Goal: Go to known website: Access a specific website the user already knows

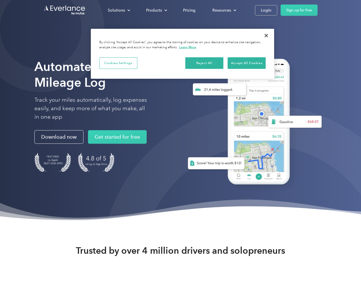
click at [358, 144] on div at bounding box center [262, 266] width 323 height 323
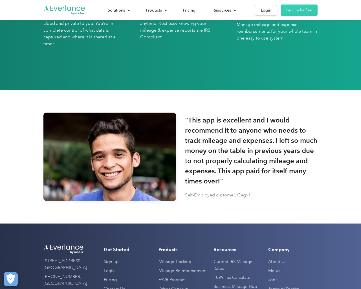
scroll to position [1656, 0]
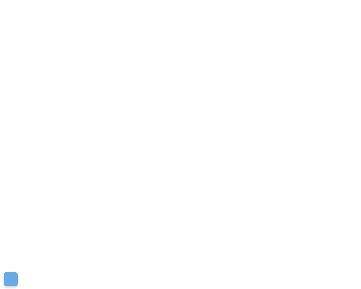
scroll to position [1656, 0]
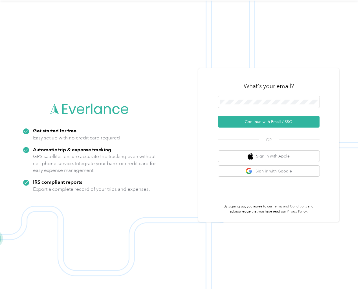
scroll to position [18, 0]
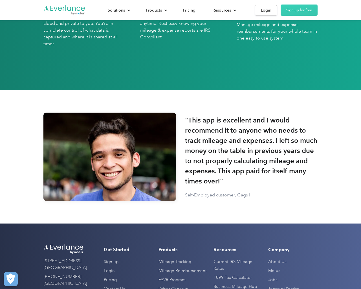
scroll to position [1656, 0]
